Goal: Information Seeking & Learning: Learn about a topic

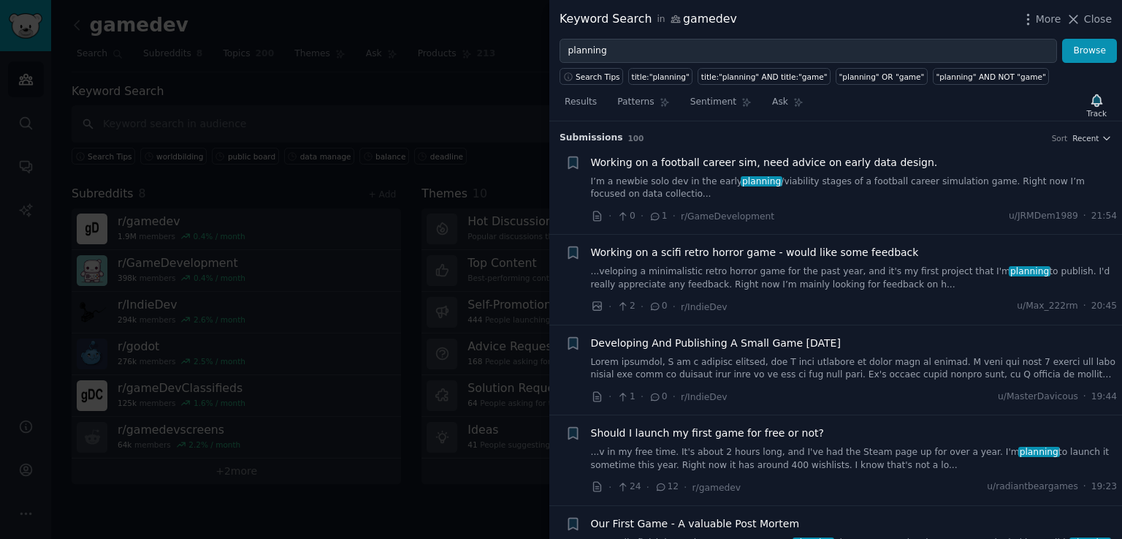
scroll to position [350, 0]
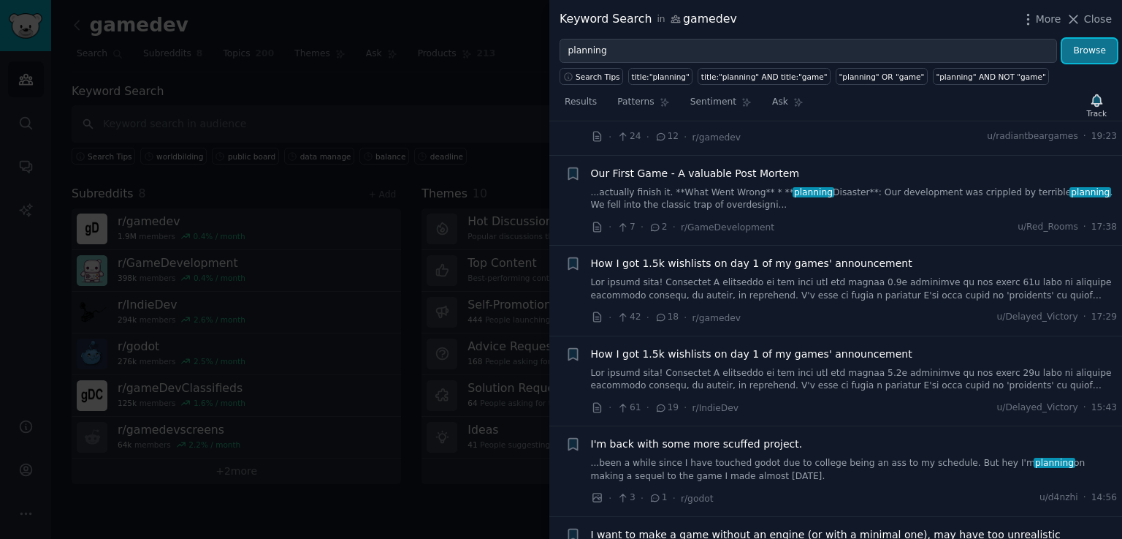
click at [1084, 39] on button "Browse" at bounding box center [1089, 51] width 55 height 25
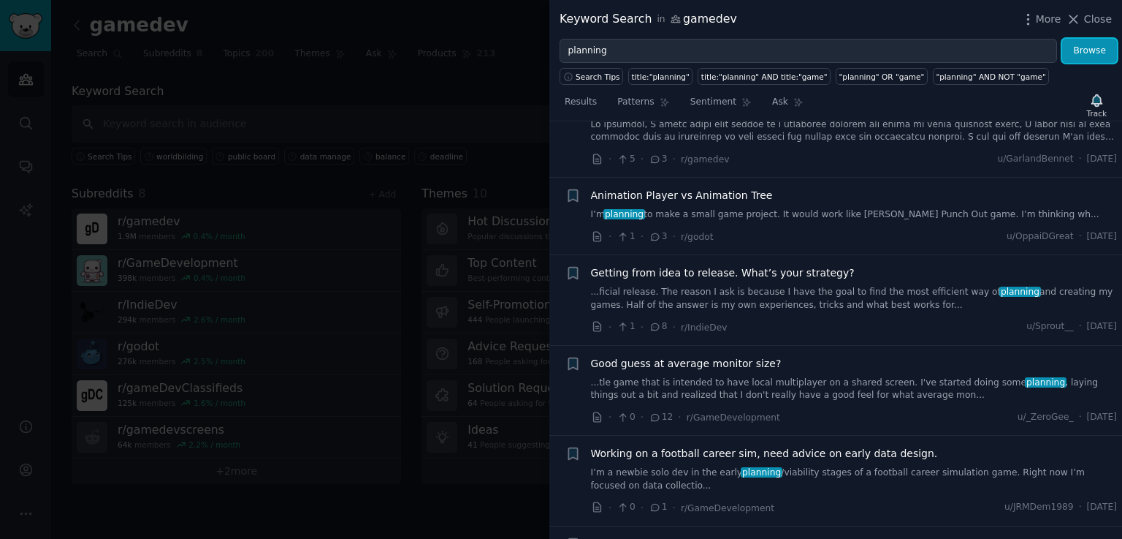
scroll to position [238, 0]
click at [769, 273] on span "Getting from idea to release. What’s your strategy?" at bounding box center [723, 272] width 264 height 15
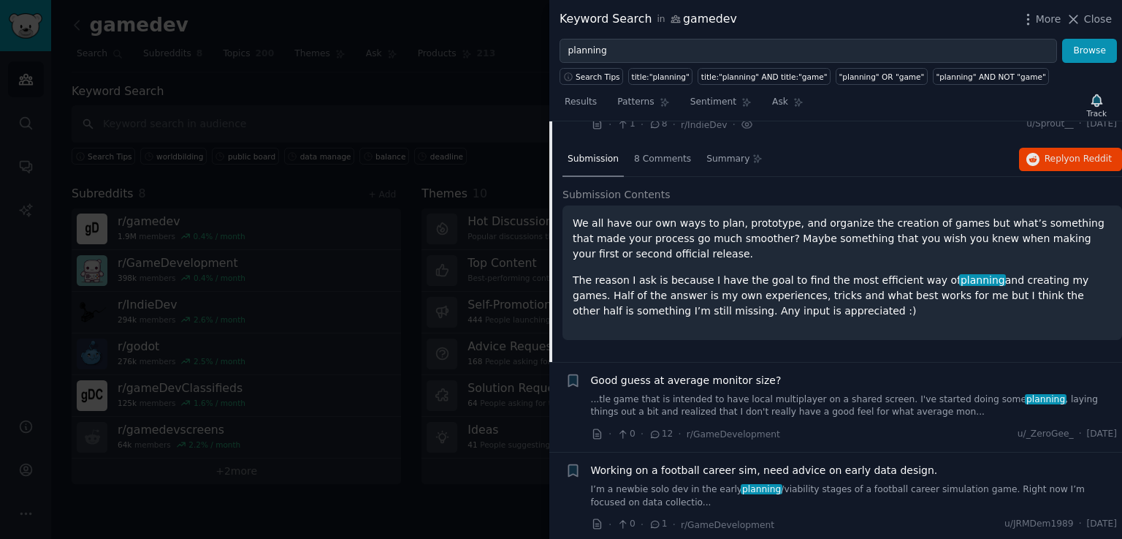
scroll to position [441, 0]
click at [1045, 152] on span "Reply on Reddit" at bounding box center [1078, 158] width 67 height 13
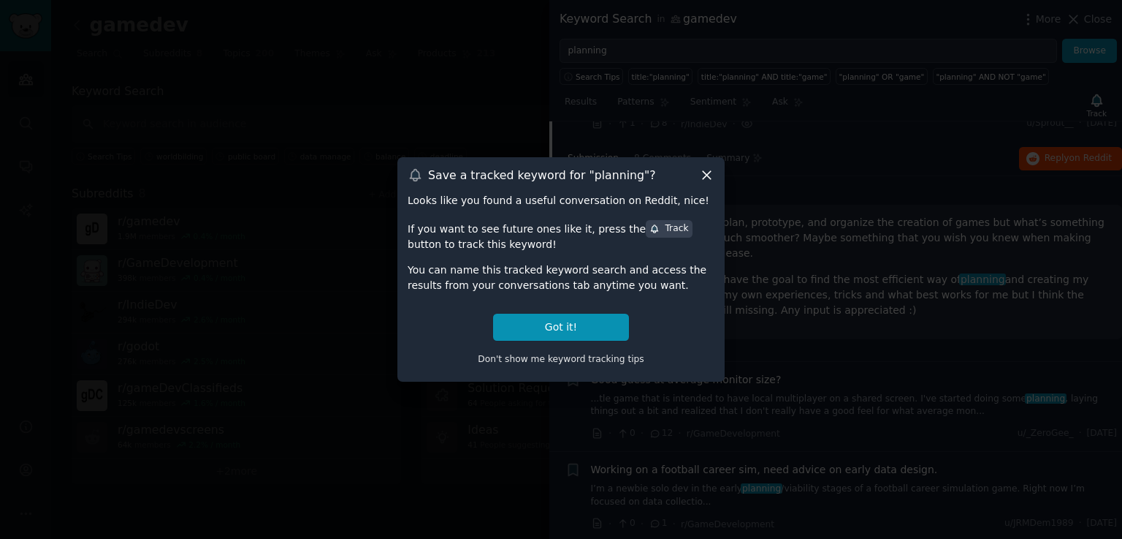
click at [712, 172] on icon at bounding box center [706, 174] width 15 height 15
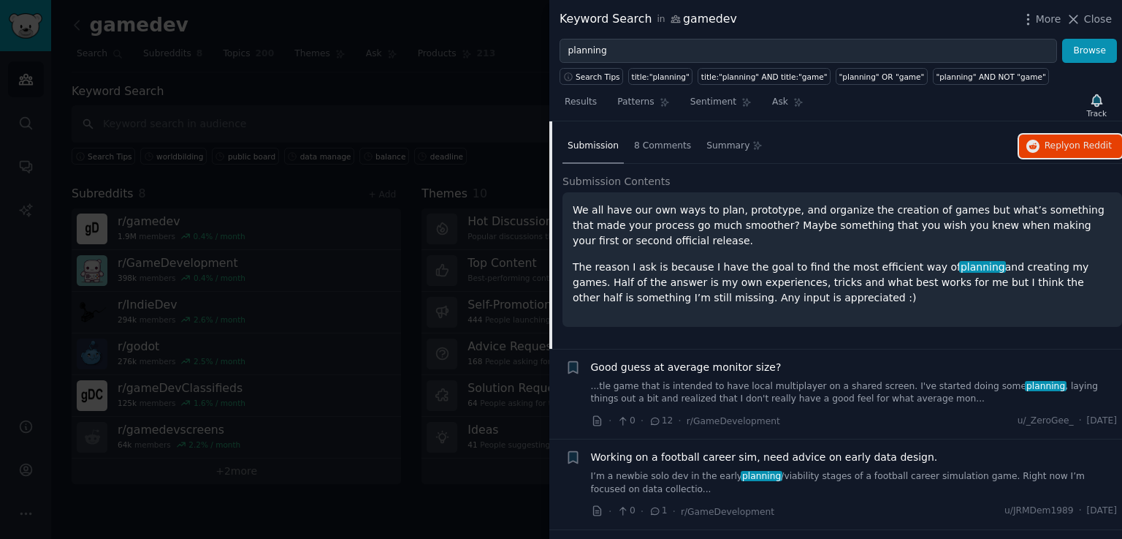
scroll to position [437, 0]
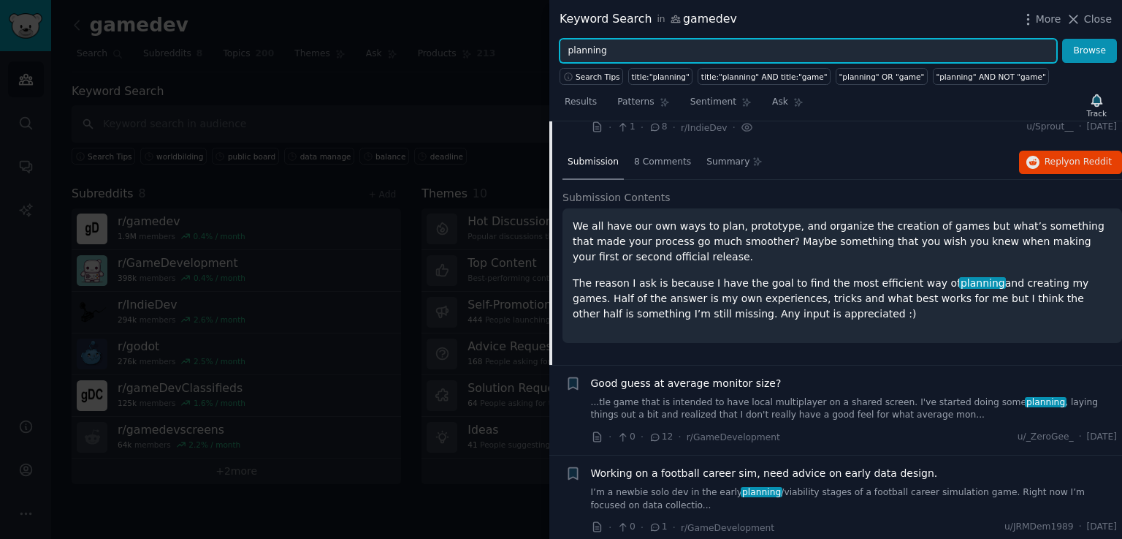
click at [636, 50] on input "planning" at bounding box center [809, 51] width 498 height 25
type input "g"
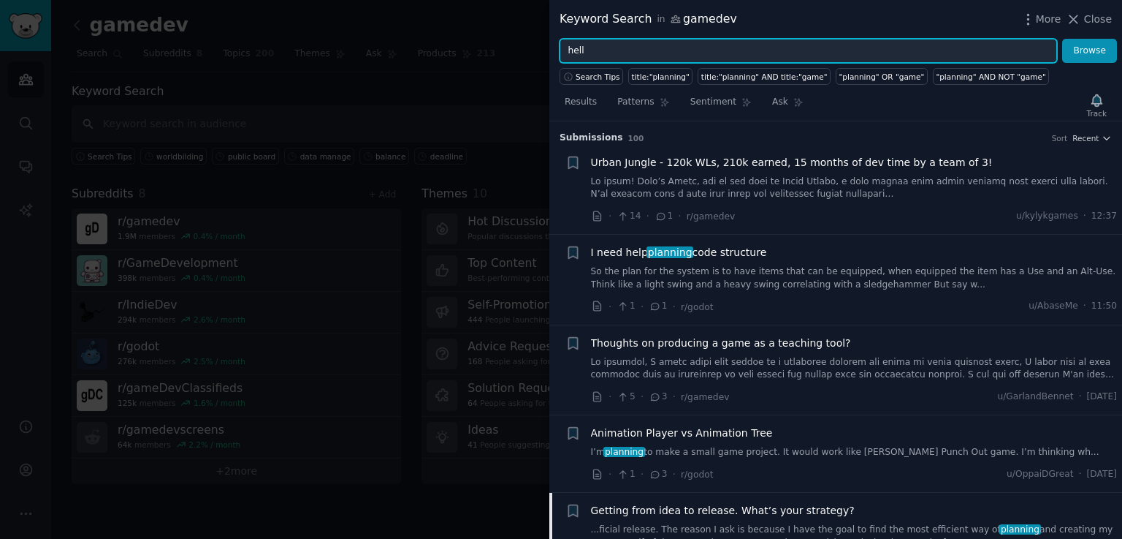
type input "hell"
click at [1062, 39] on button "Browse" at bounding box center [1089, 51] width 55 height 25
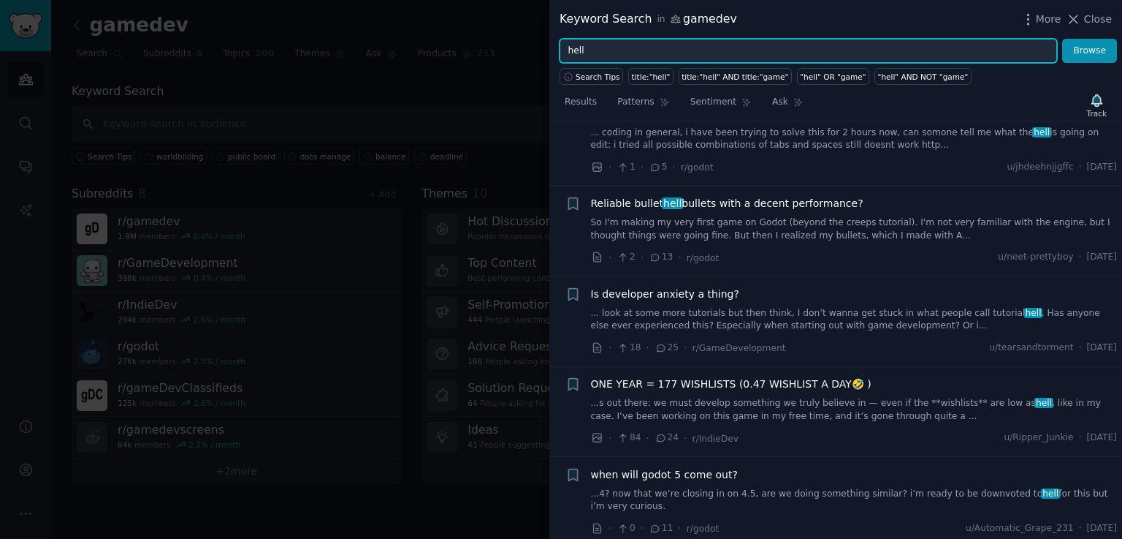
scroll to position [521, 0]
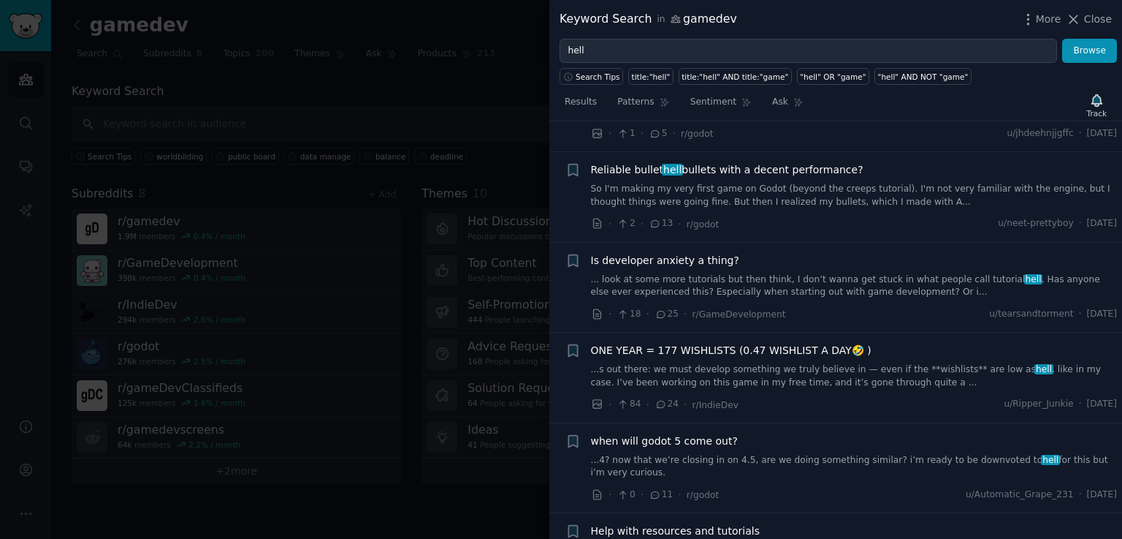
click at [689, 264] on span "Is developer anxiety a thing?" at bounding box center [665, 260] width 148 height 15
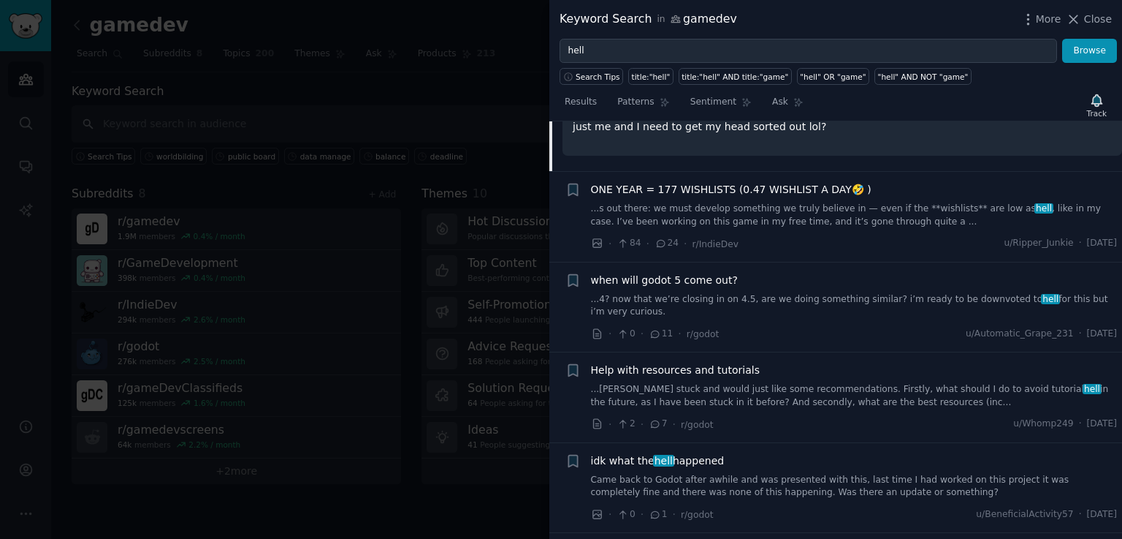
scroll to position [927, 0]
